Goal: Task Accomplishment & Management: Use online tool/utility

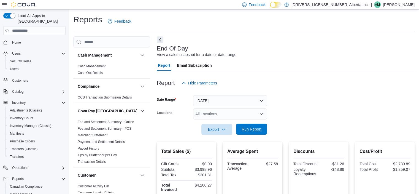
click at [256, 128] on span "Run Report" at bounding box center [252, 129] width 20 height 6
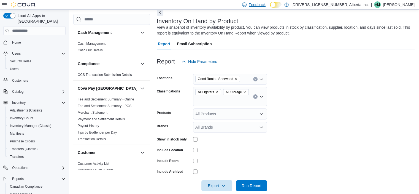
scroll to position [128, 0]
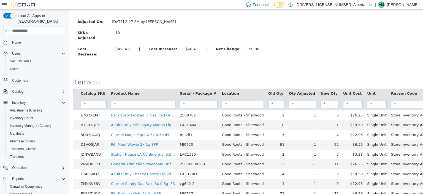
scroll to position [40, 0]
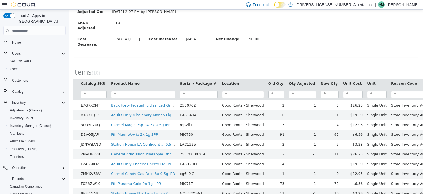
click at [268, 41] on div "Adjusted On: Sep 11, 2025, 2:27 PM by Adam Mason SKUs Adjusted: 10 Cost Decreas…" at bounding box center [246, 31] width 346 height 52
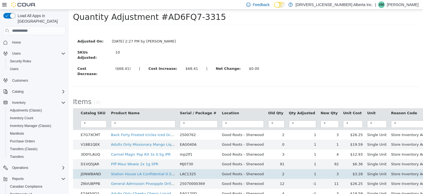
scroll to position [0, 0]
